Goal: Information Seeking & Learning: Find specific fact

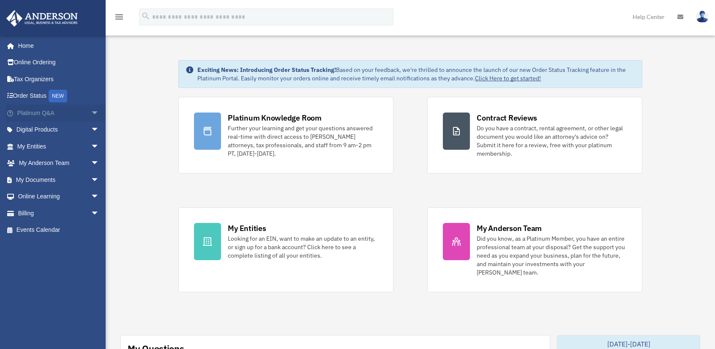
click at [91, 109] on span "arrow_drop_down" at bounding box center [99, 112] width 17 height 17
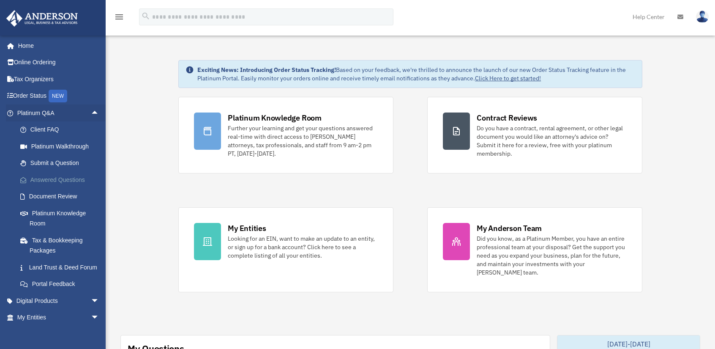
click at [76, 174] on link "Answered Questions" at bounding box center [62, 179] width 100 height 17
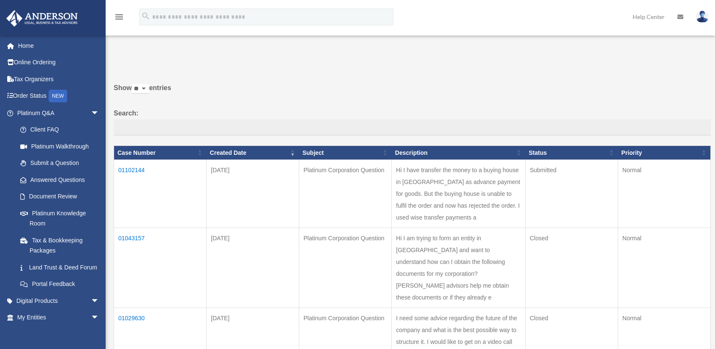
click at [142, 173] on td "01102144" at bounding box center [160, 194] width 93 height 68
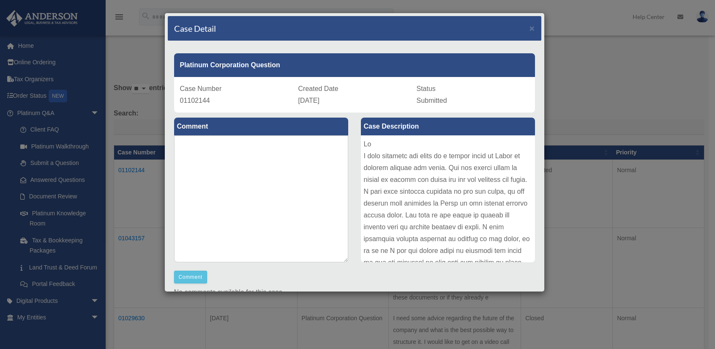
click at [517, 29] on div "Case Detail ×" at bounding box center [355, 28] width 374 height 25
click at [521, 27] on div "Case Detail ×" at bounding box center [355, 28] width 374 height 25
click at [522, 27] on div "Case Detail ×" at bounding box center [355, 28] width 374 height 25
click at [523, 26] on div "Case Detail ×" at bounding box center [355, 28] width 374 height 25
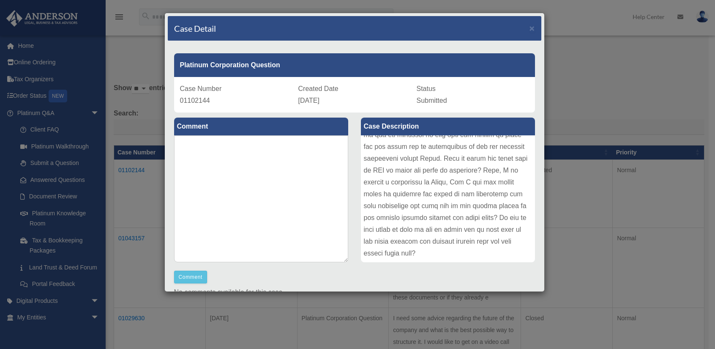
click at [615, 216] on div "Case Detail × Platinum Corporation Question Case Number 01102144 Created Date S…" at bounding box center [357, 174] width 715 height 349
